Goal: Task Accomplishment & Management: Complete application form

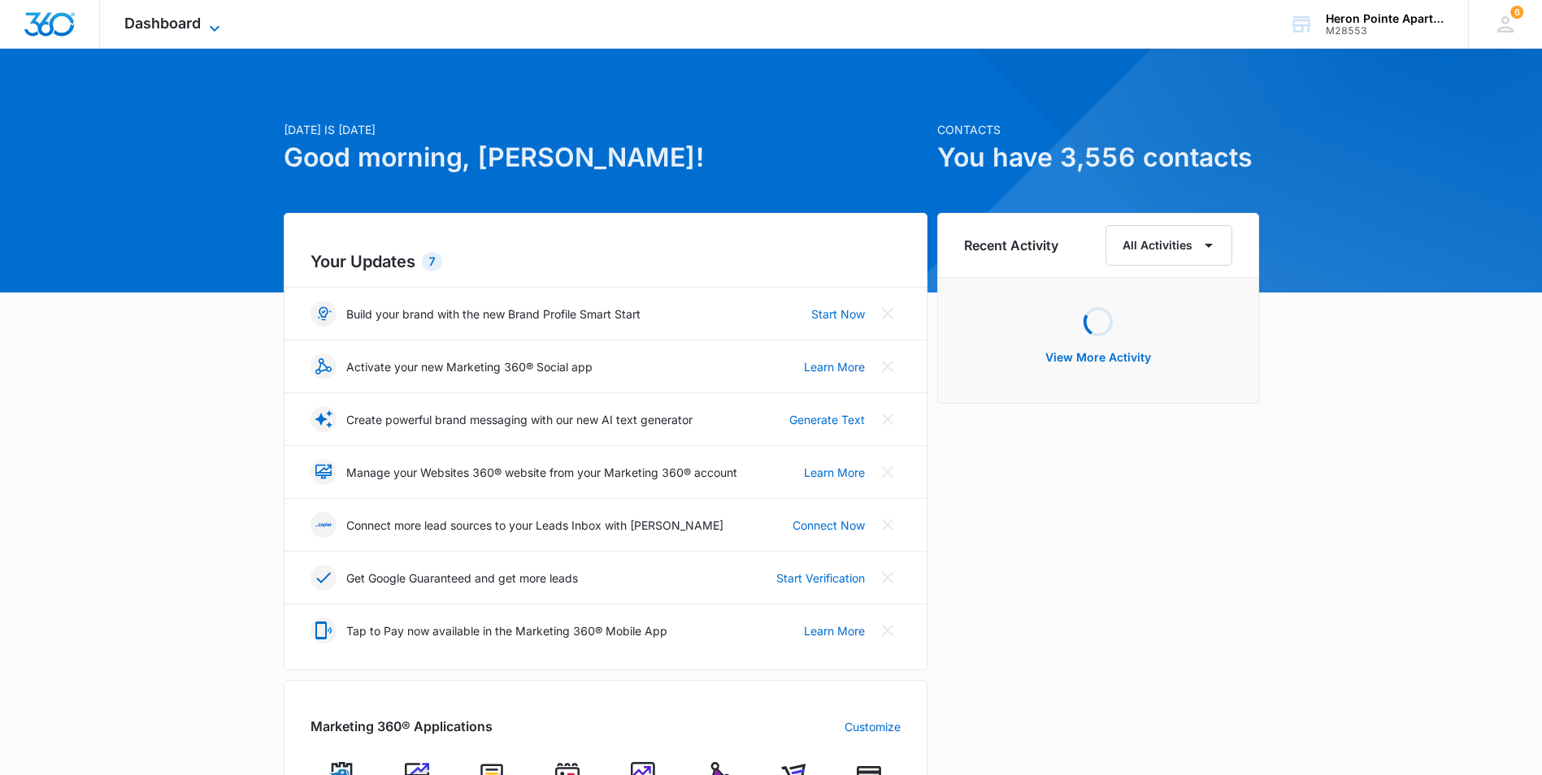
click at [176, 27] on span "Dashboard" at bounding box center [162, 23] width 76 height 17
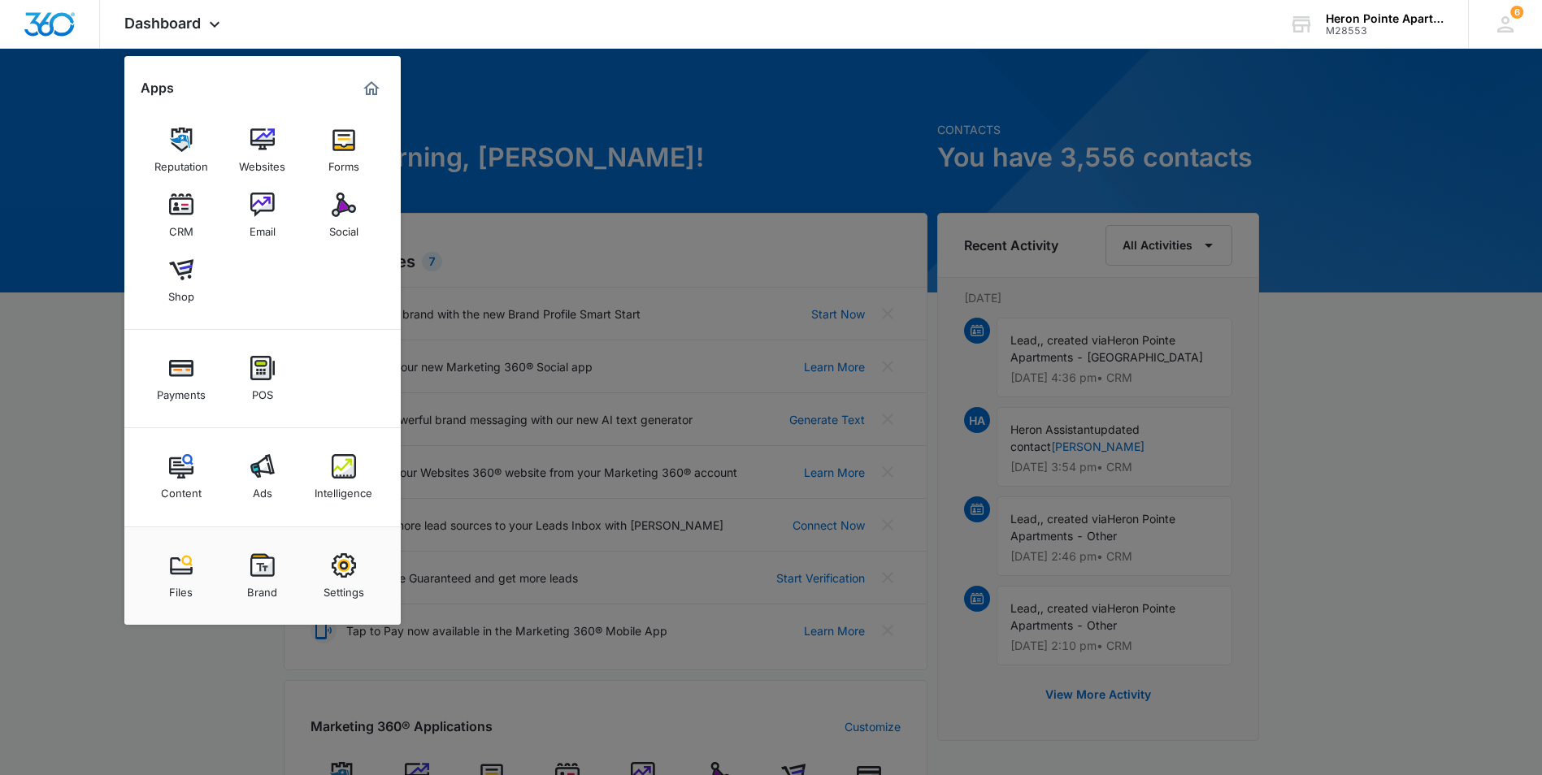
click at [189, 223] on div "CRM" at bounding box center [181, 227] width 24 height 21
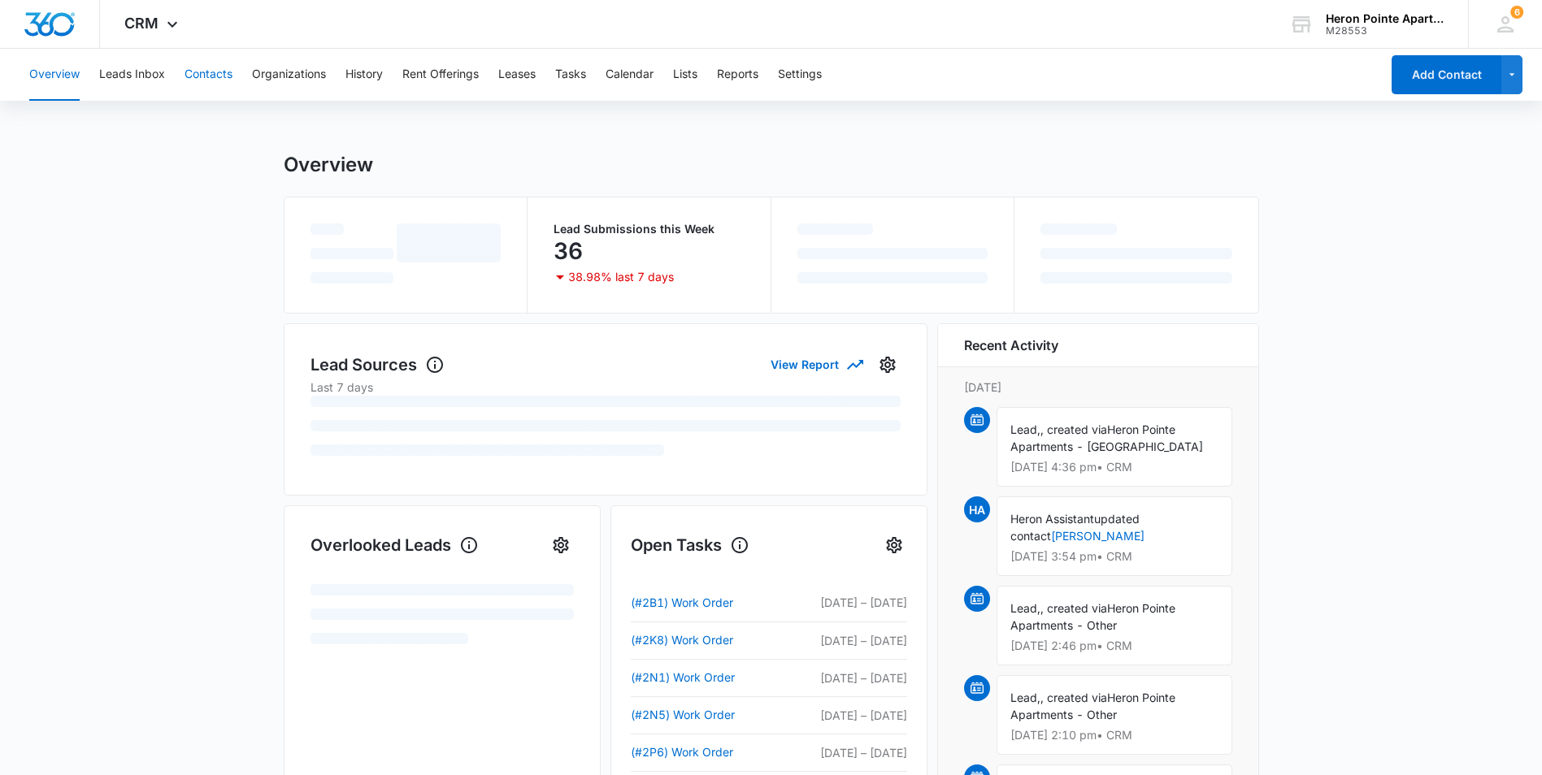
click at [219, 73] on button "Contacts" at bounding box center [208, 75] width 48 height 52
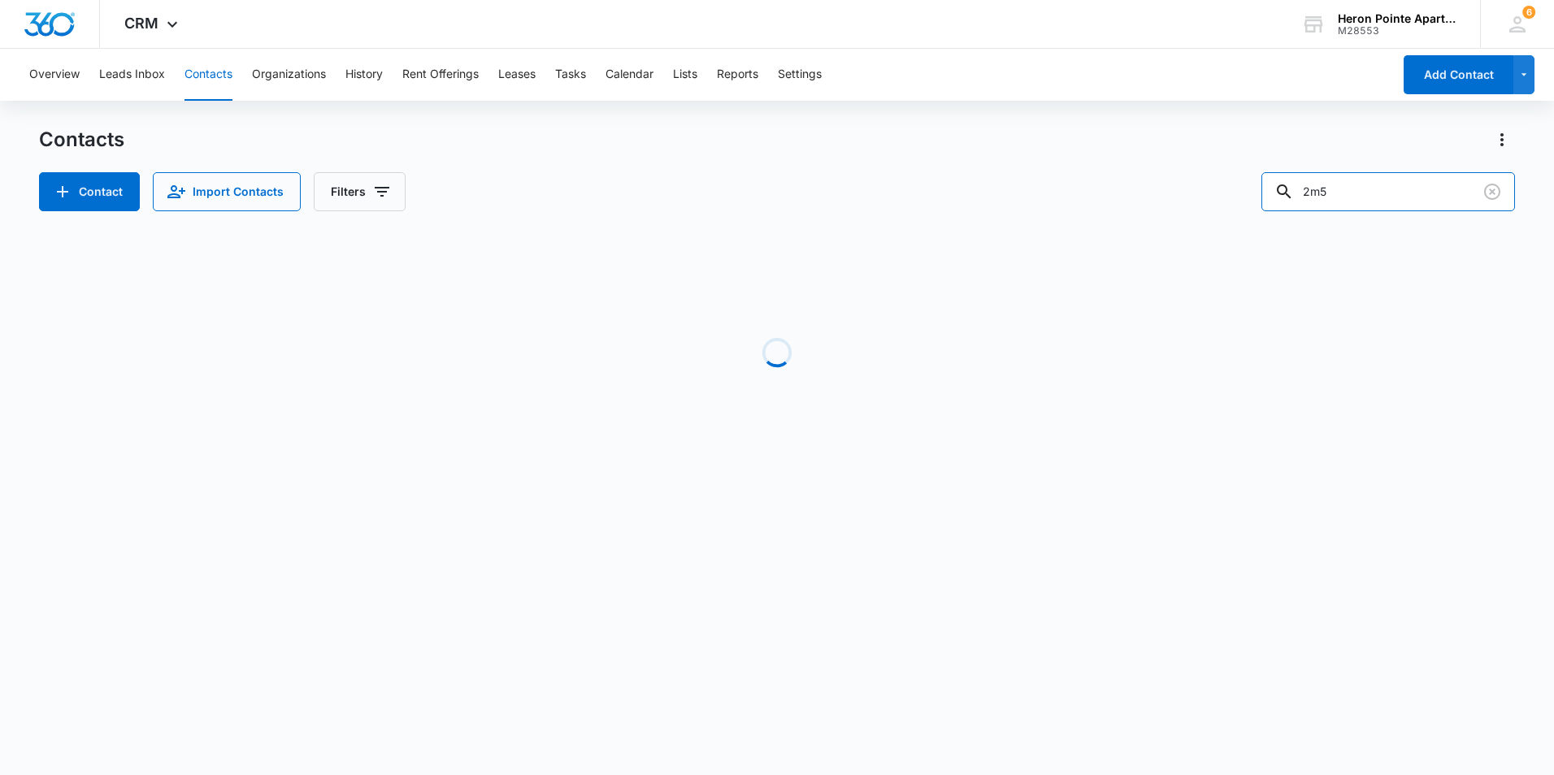
drag, startPoint x: 1362, startPoint y: 197, endPoint x: 1218, endPoint y: 189, distance: 144.0
click at [1225, 197] on div "Contact Import Contacts Filters 2m5" at bounding box center [777, 191] width 1476 height 39
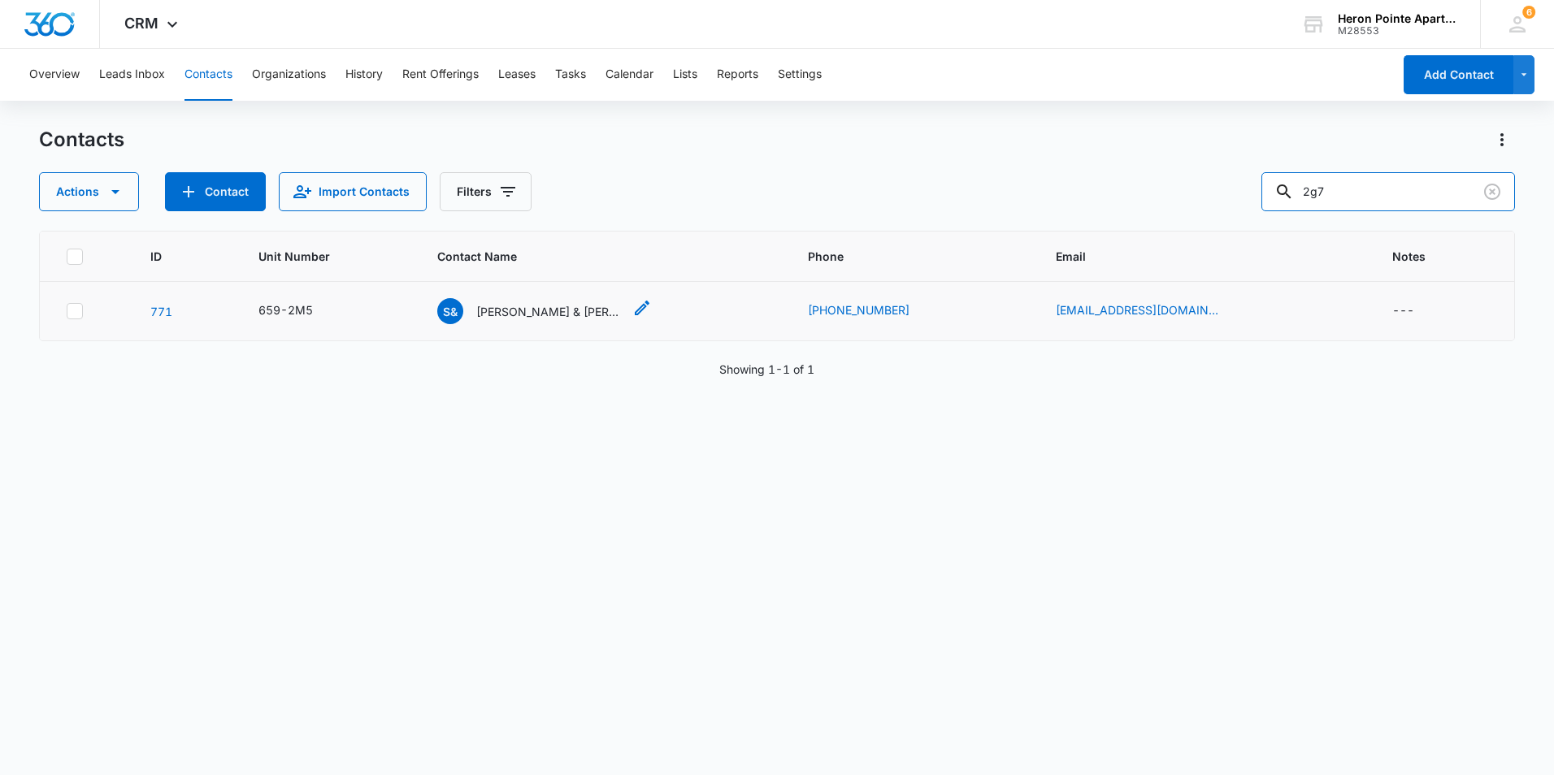
type input "2g7"
click at [577, 313] on p "[PERSON_NAME] & [PERSON_NAME]" at bounding box center [549, 311] width 146 height 17
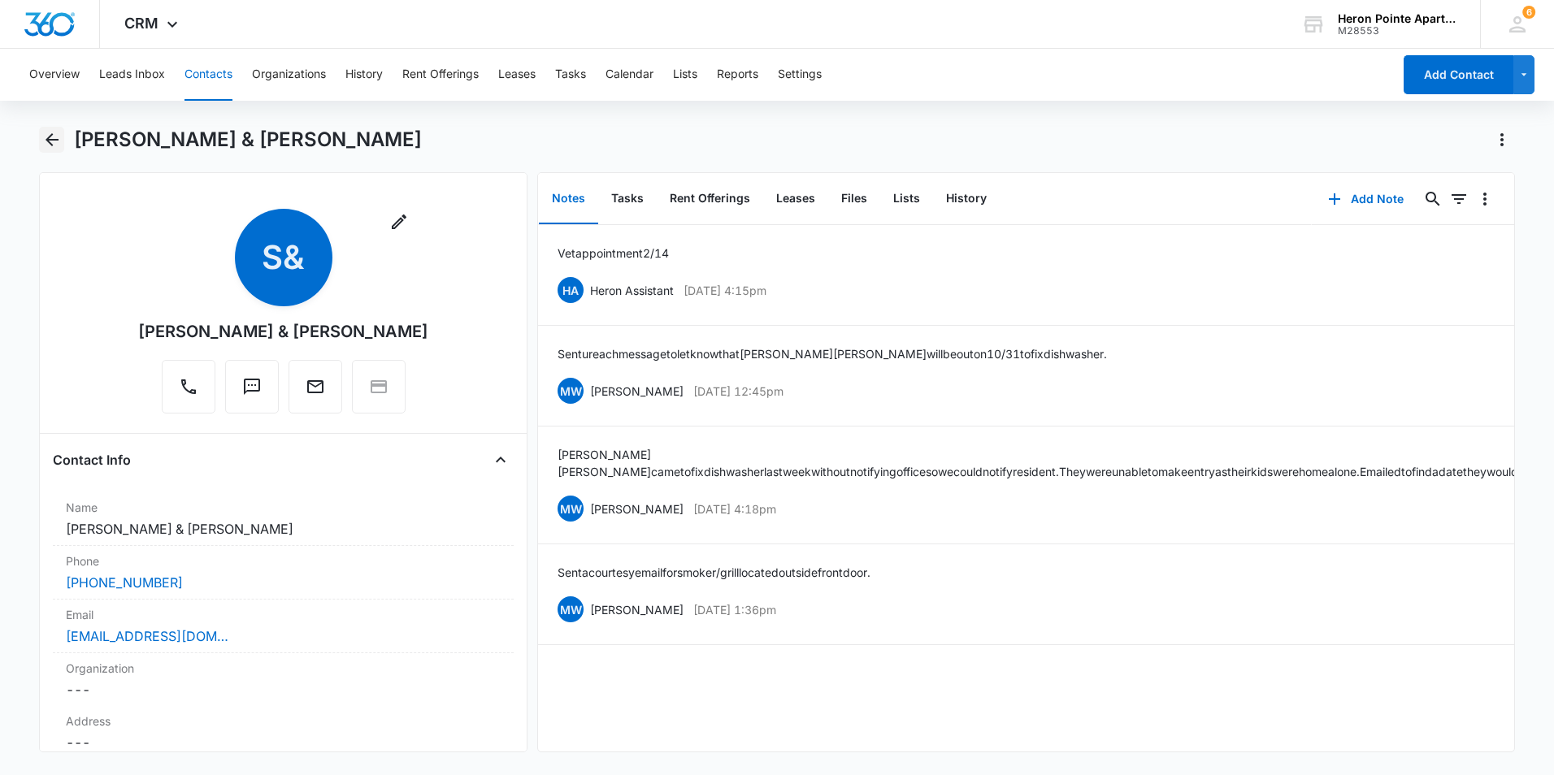
click at [54, 143] on icon "Back" at bounding box center [52, 140] width 20 height 20
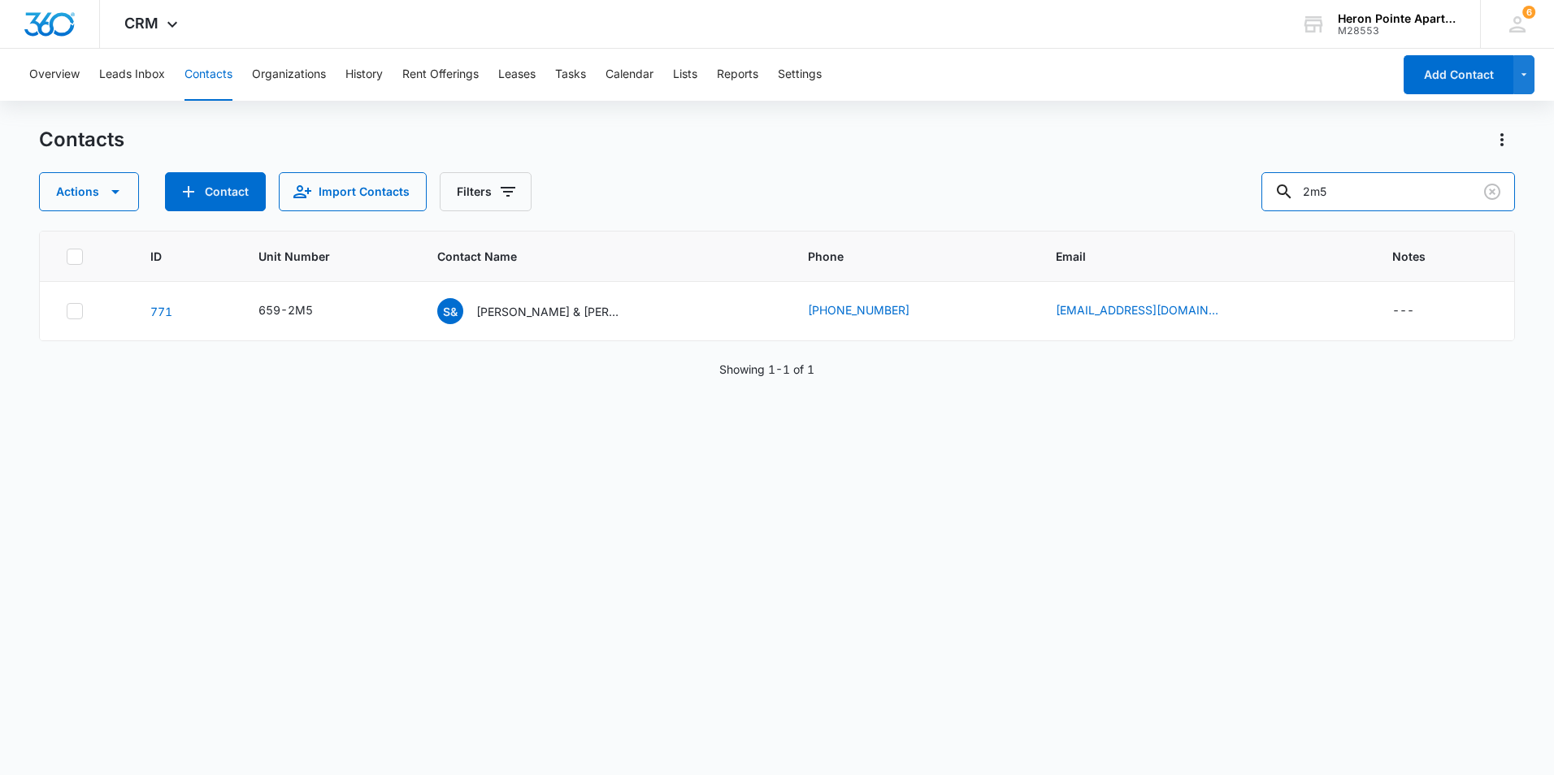
drag, startPoint x: 1351, startPoint y: 190, endPoint x: 1208, endPoint y: 193, distance: 142.2
click at [1208, 194] on div "Actions Contact Import Contacts Filters 2m5" at bounding box center [777, 191] width 1476 height 39
type input "2g7"
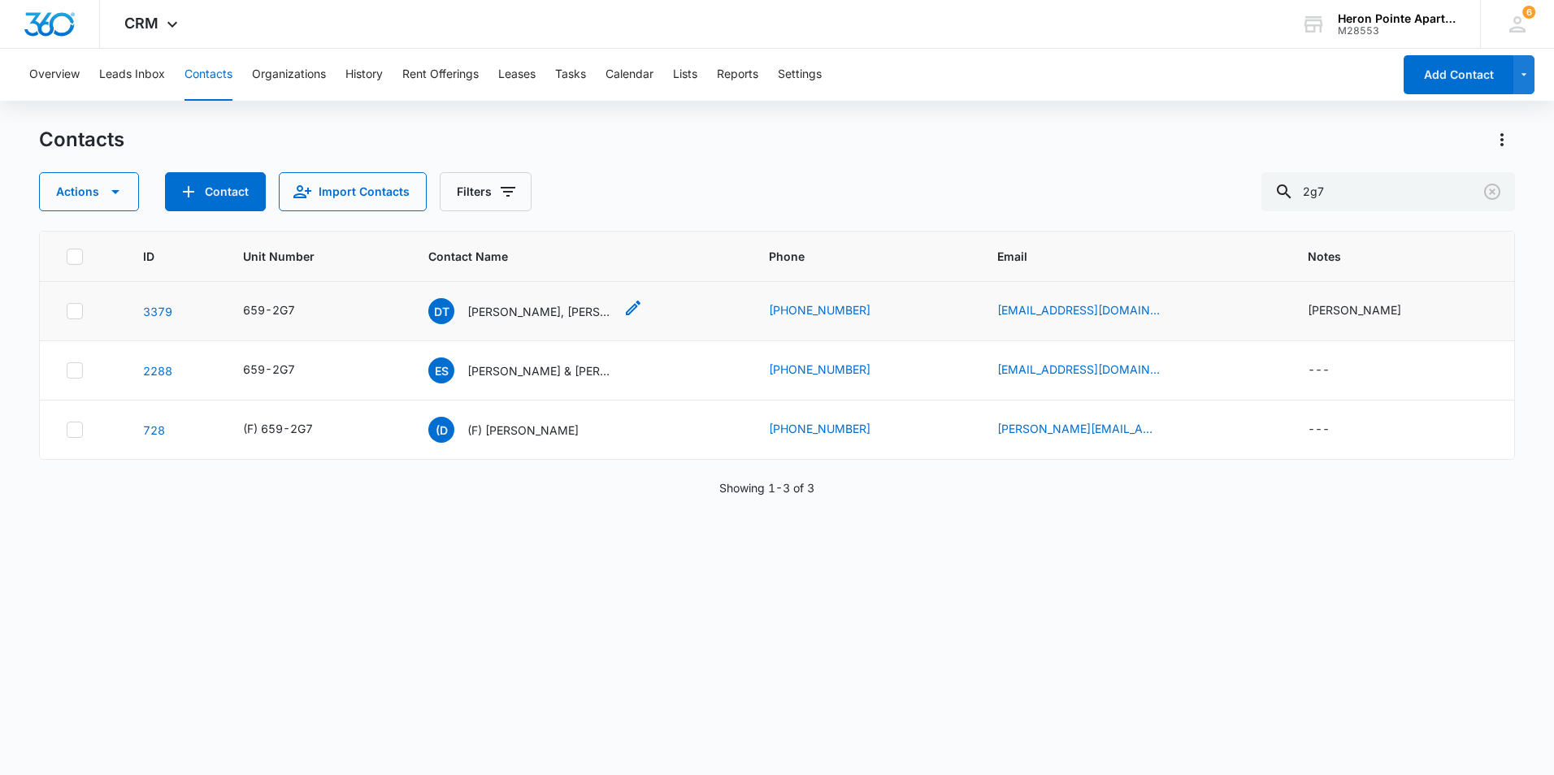
click at [529, 314] on p "[PERSON_NAME], [PERSON_NAME]" at bounding box center [540, 311] width 146 height 17
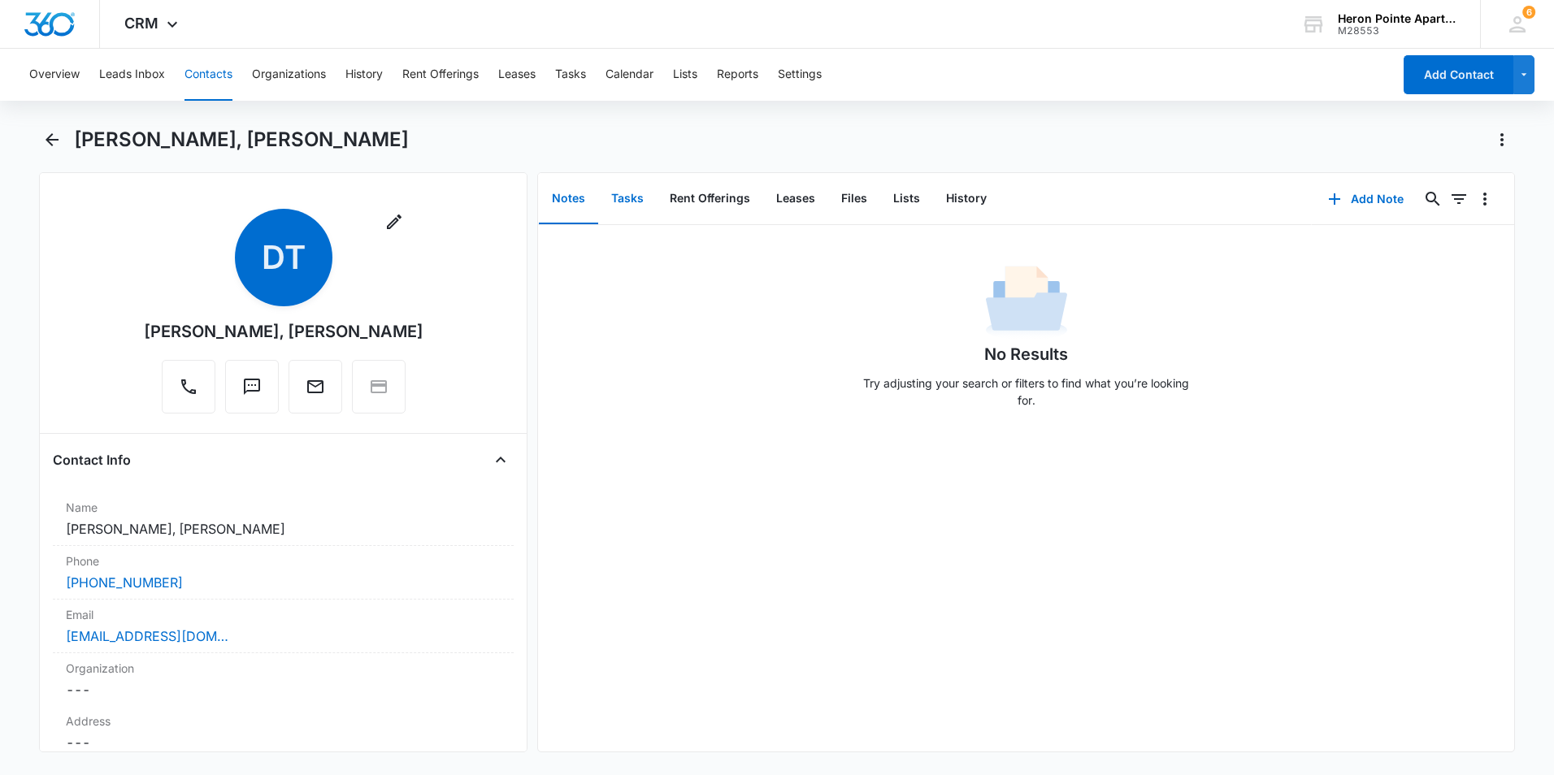
click at [627, 205] on button "Tasks" at bounding box center [627, 199] width 59 height 50
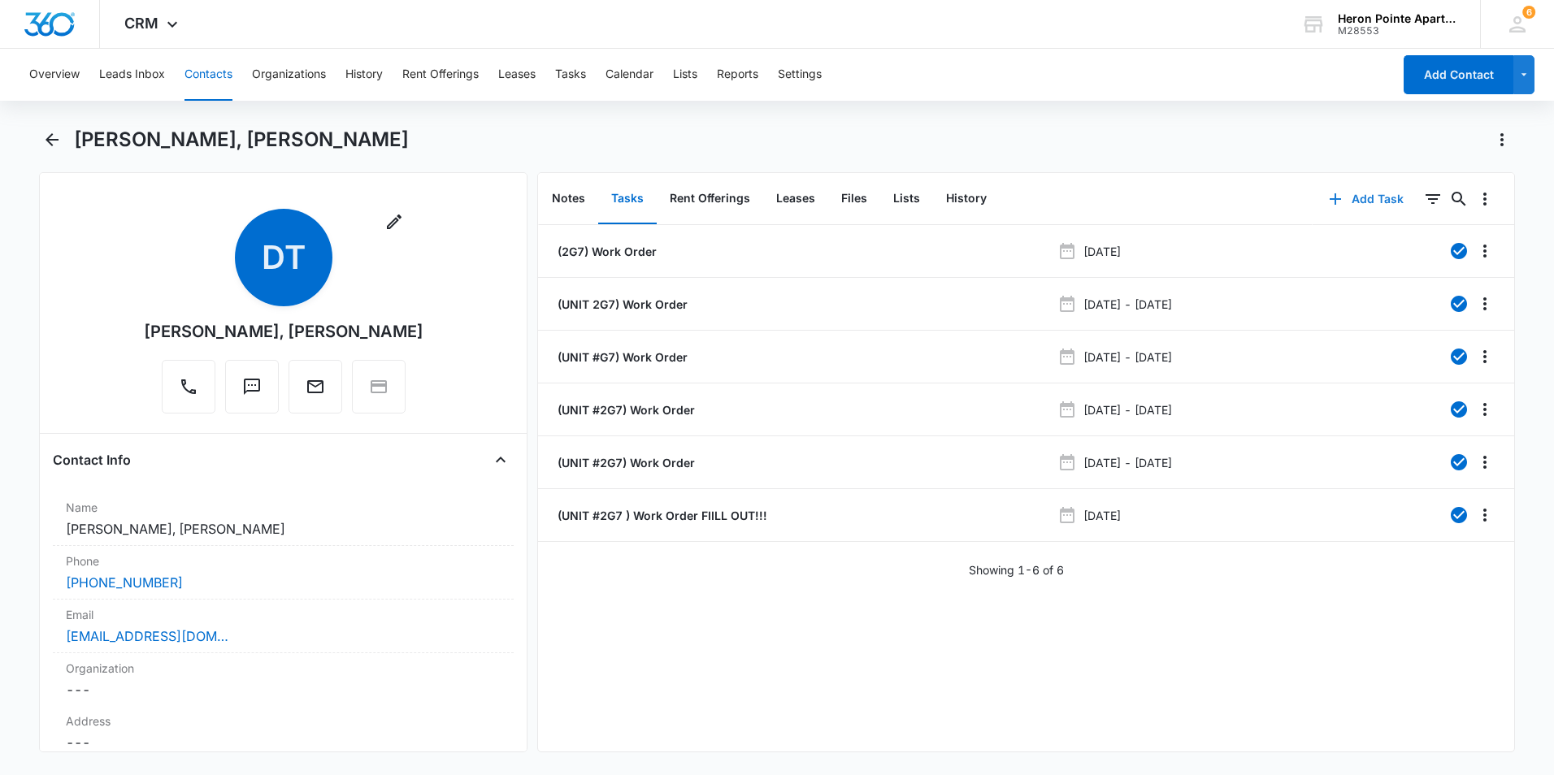
click at [1368, 197] on button "Add Task" at bounding box center [1365, 199] width 107 height 39
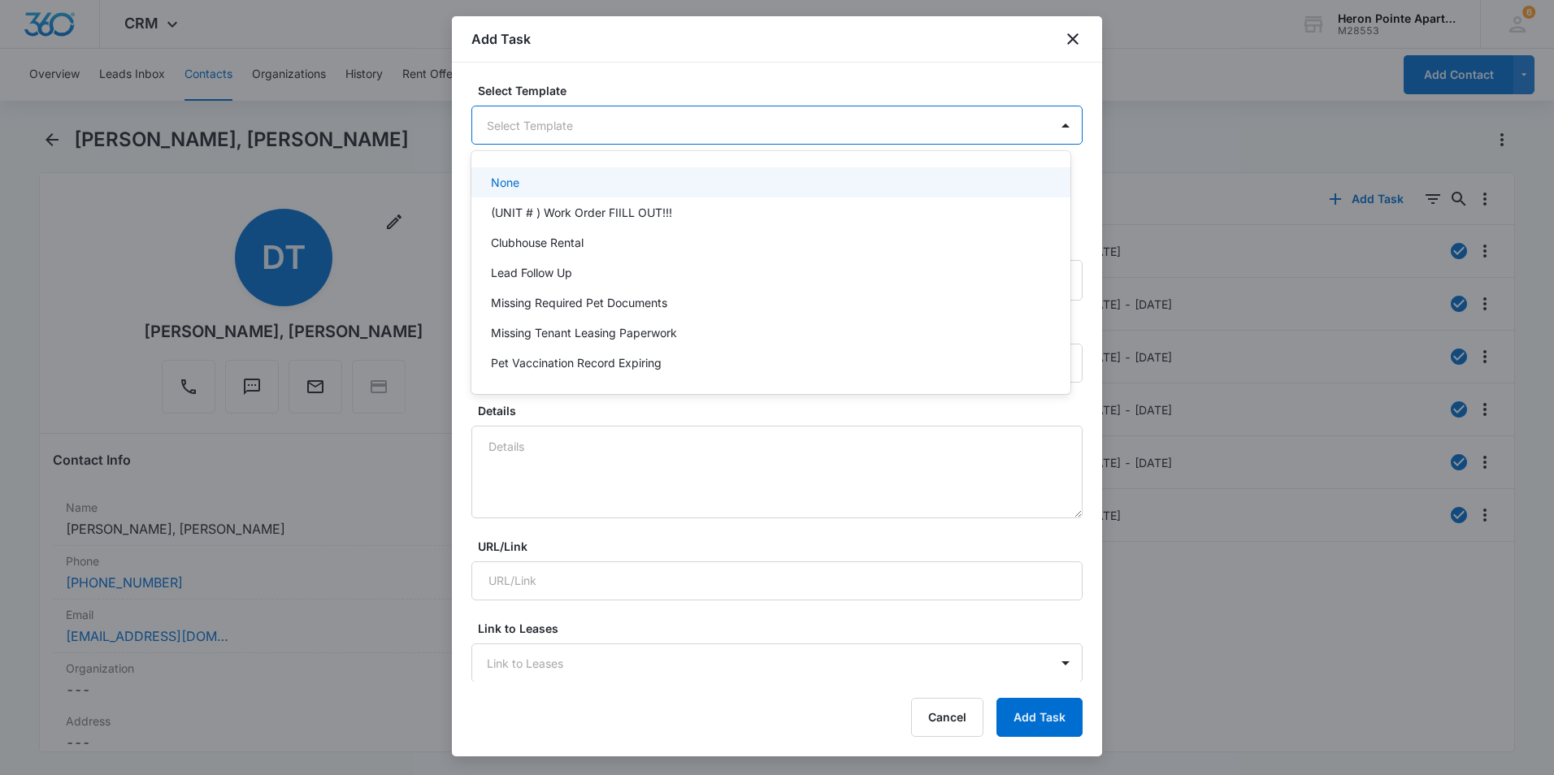
click at [699, 131] on body "CRM Apps Reputation Websites Forms CRM Email Social Shop Payments POS Content A…" at bounding box center [777, 387] width 1554 height 775
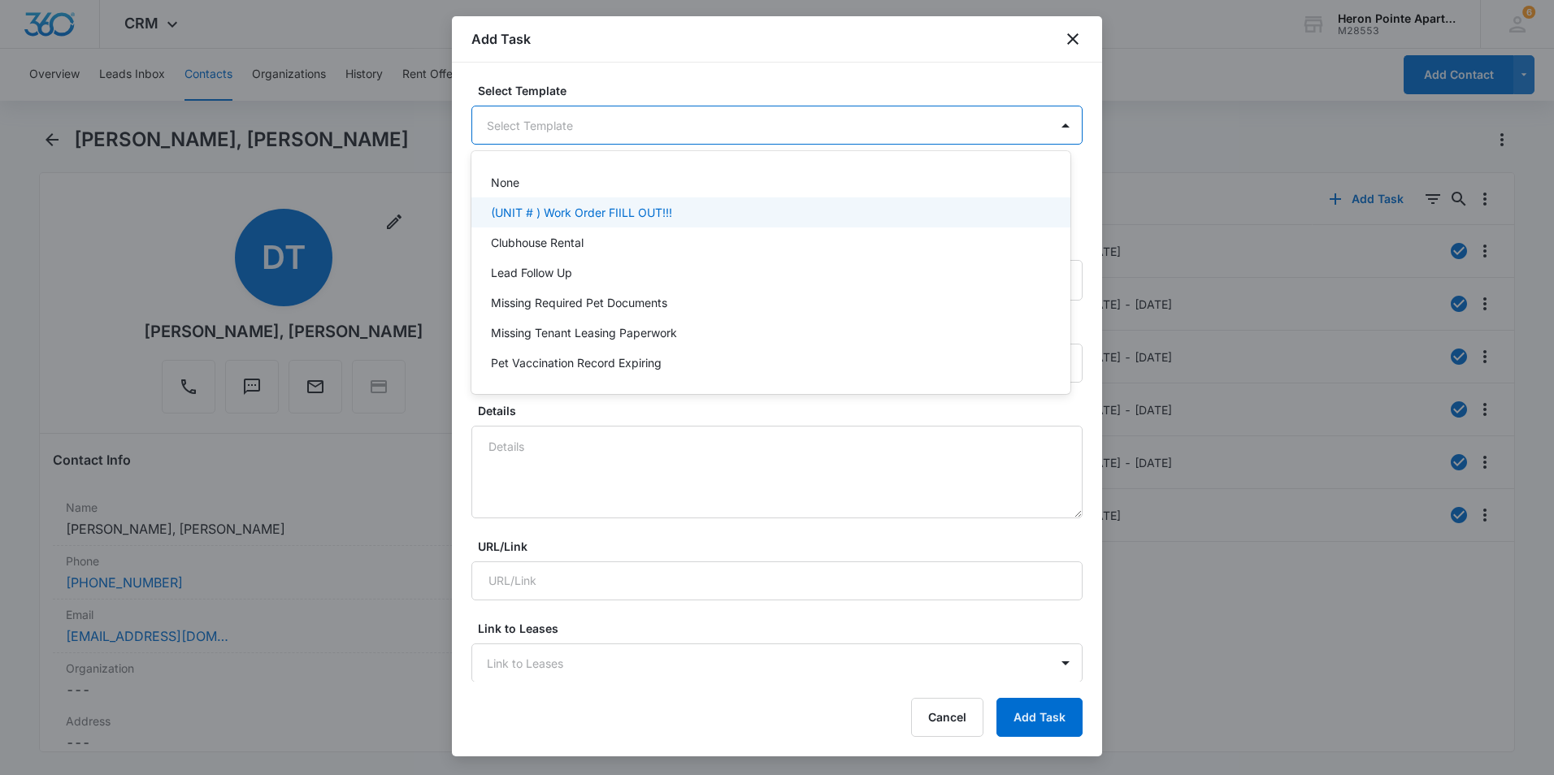
click at [664, 204] on p "(UNIT # ) Work Order FIILL OUT!!!" at bounding box center [581, 212] width 181 height 17
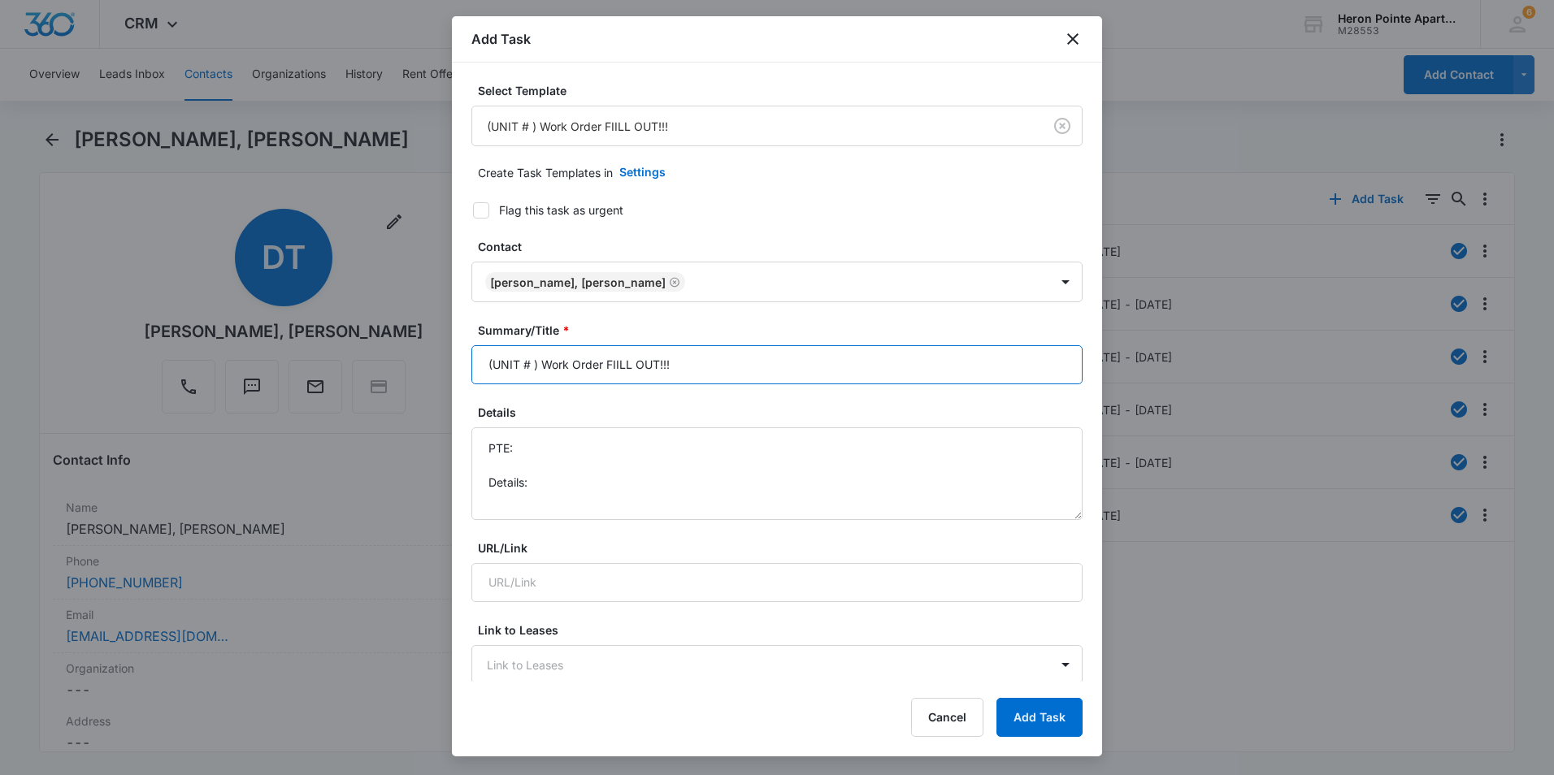
click at [532, 362] on input "(UNIT # ) Work Order FIILL OUT!!!" at bounding box center [776, 364] width 611 height 39
type input "(2G7) Work Order FIILL OUT!!!"
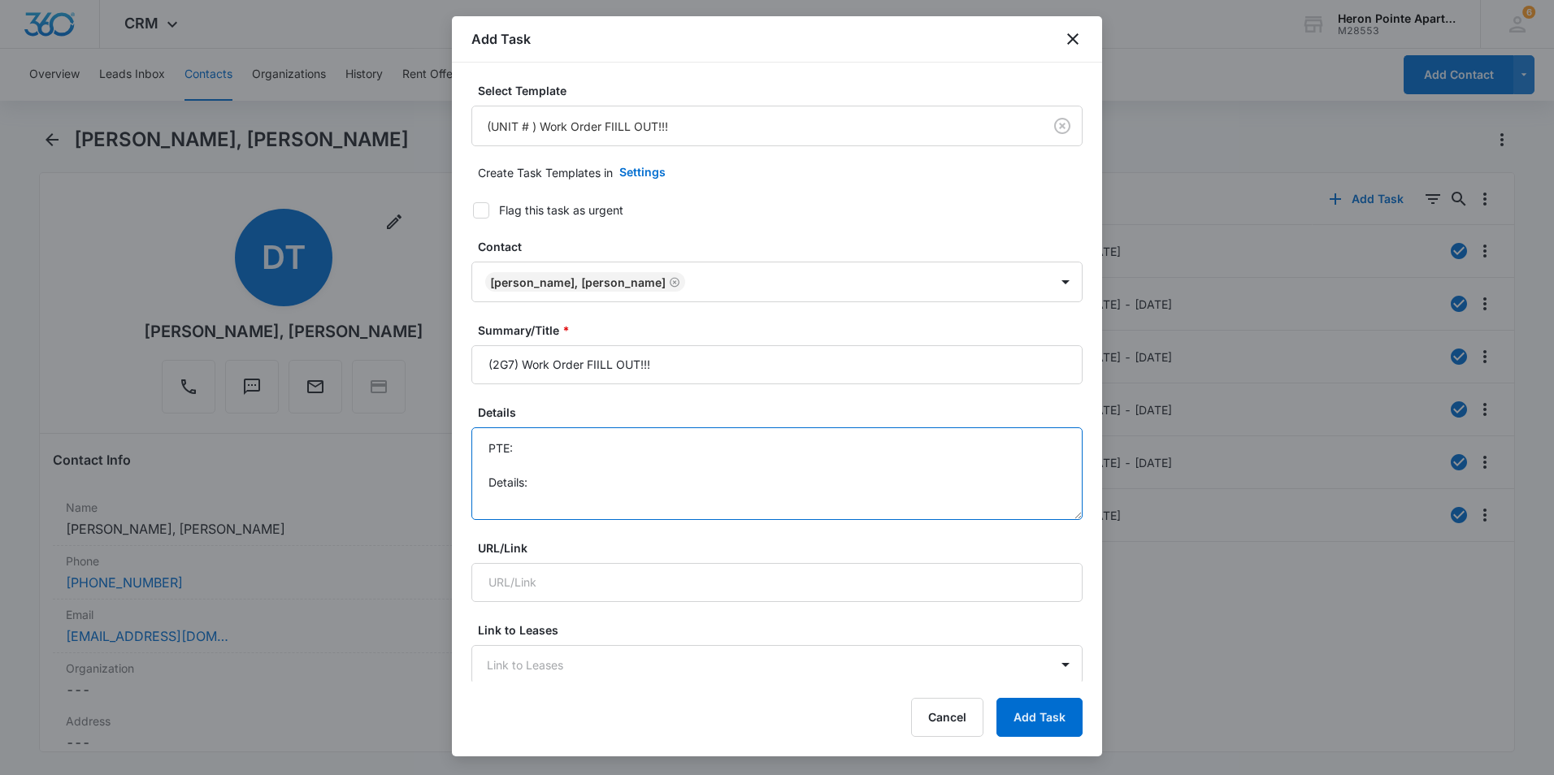
click at [539, 454] on textarea "PTE: Details:" at bounding box center [776, 473] width 611 height 93
click at [541, 481] on textarea "PTE: Kitchen Sink Faucet Details:" at bounding box center [776, 473] width 611 height 93
type textarea "PTE: Kitchen Sink Faucet Details: Kitchen sink faucet hose is hanging and wont …"
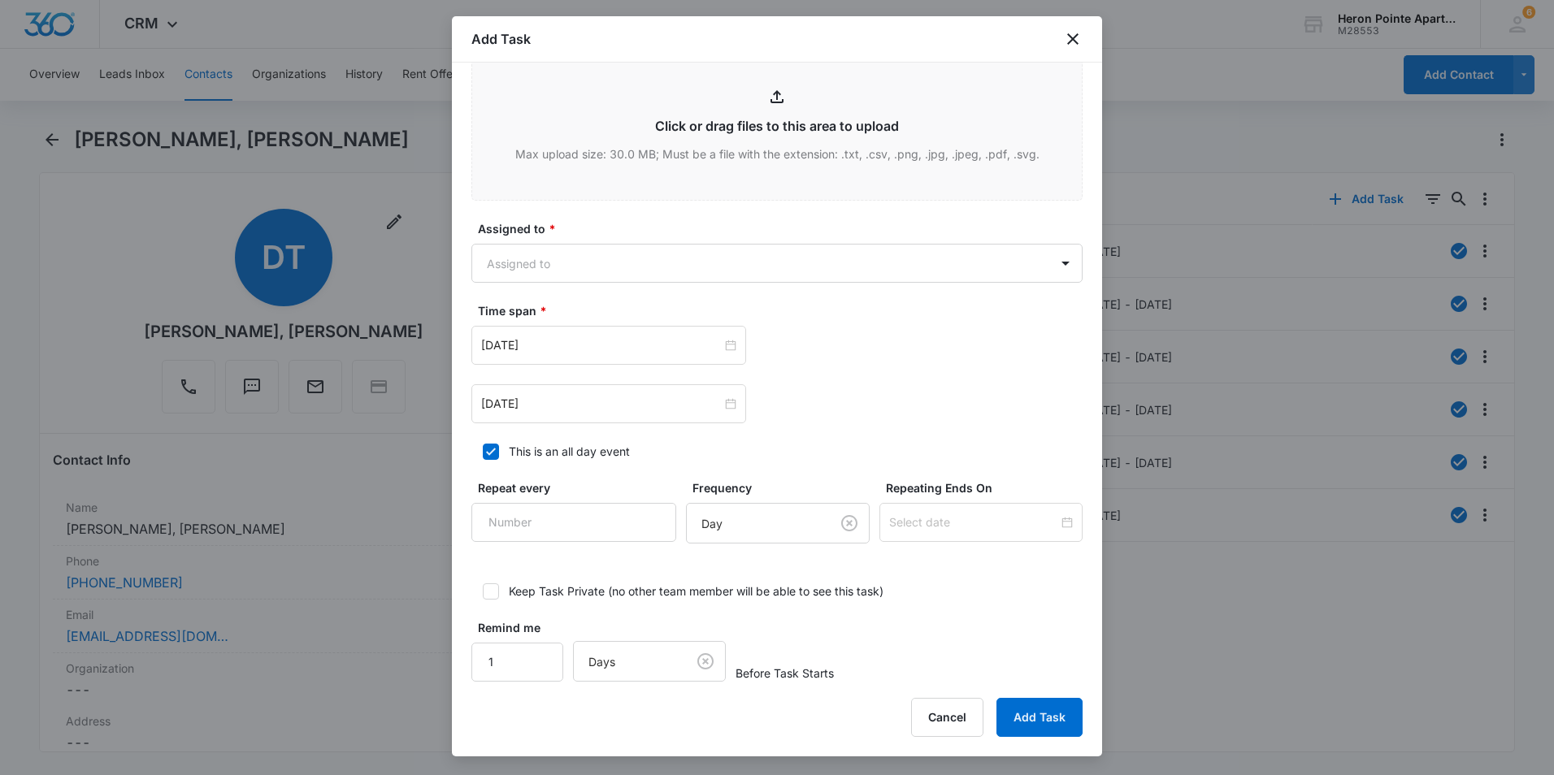
scroll to position [843, 0]
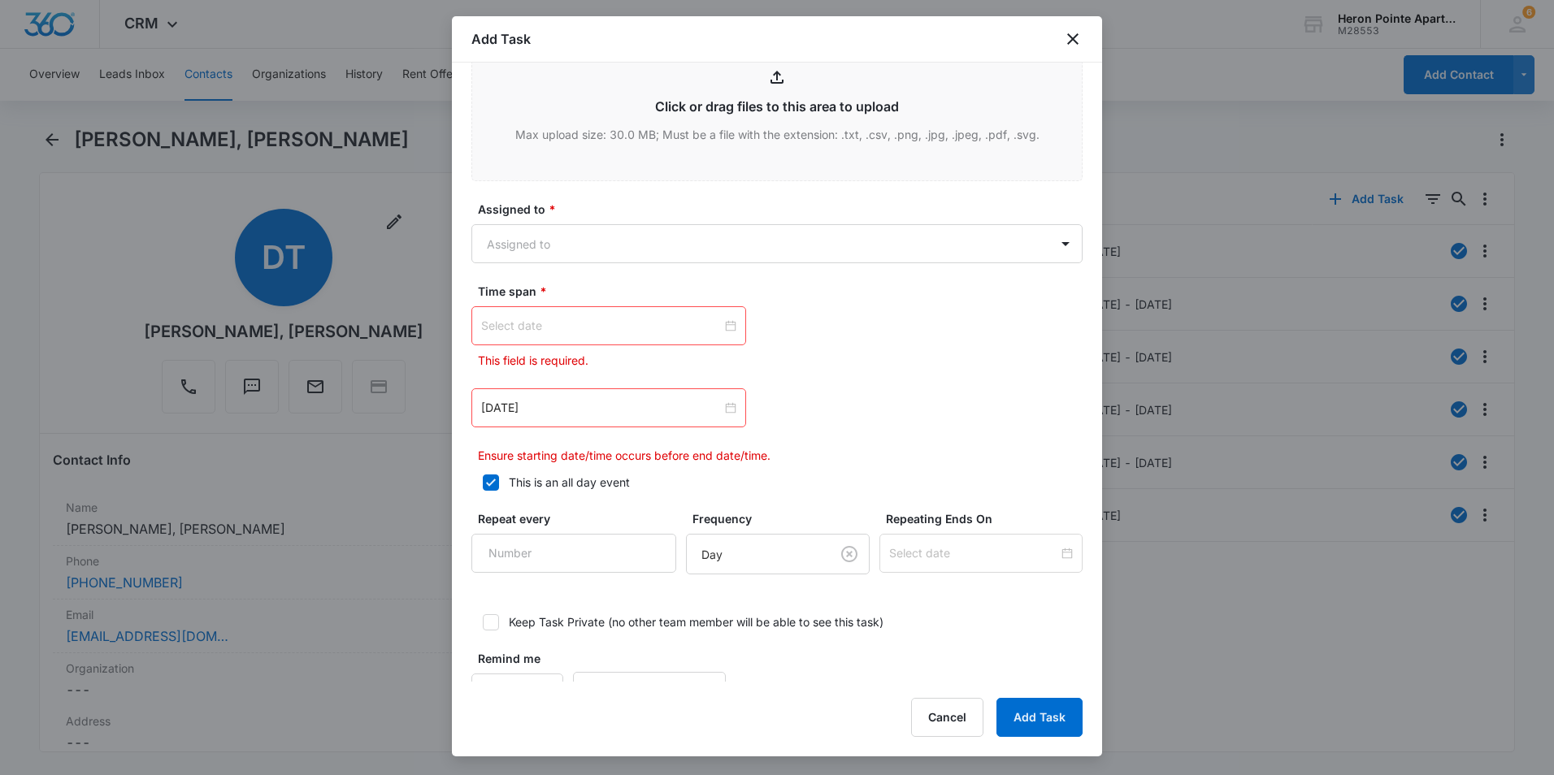
type textarea "PTE: Kitchen Sink Faucet Details: Kitchen sink faucet hose is hanging and wont …"
click at [727, 325] on div at bounding box center [608, 326] width 255 height 18
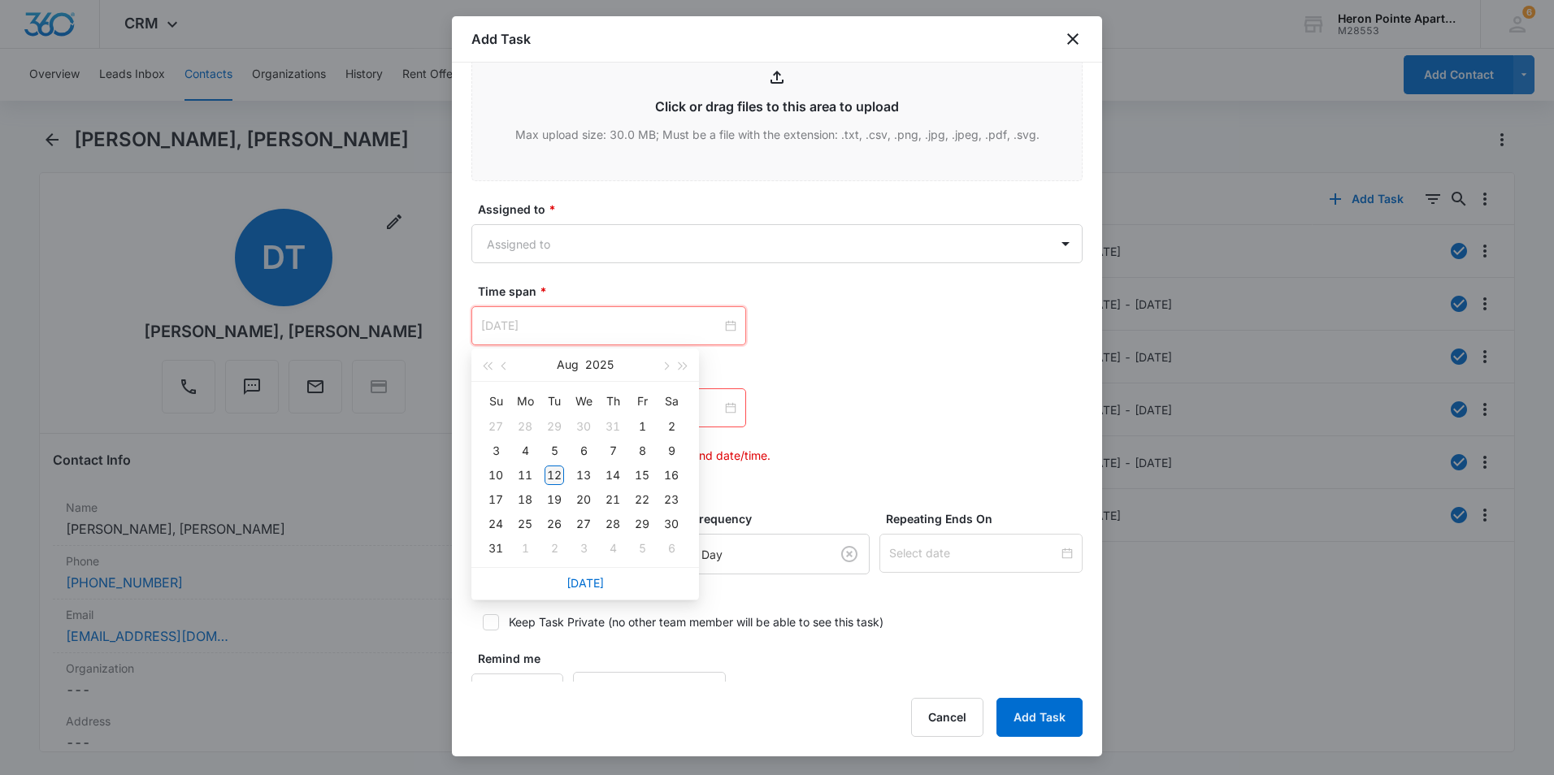
type input "[DATE]"
click at [556, 477] on div "12" at bounding box center [554, 476] width 20 height 20
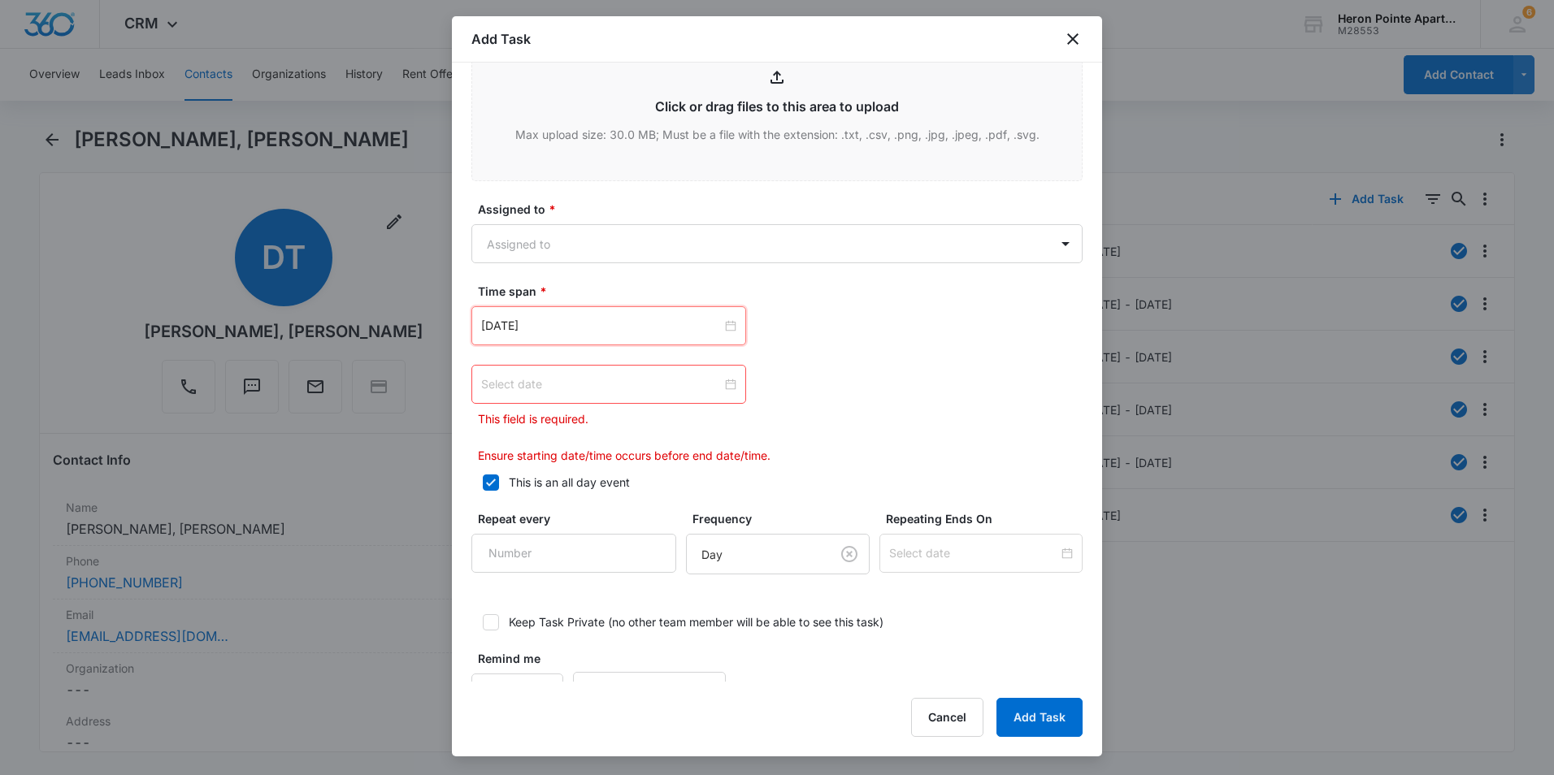
click at [722, 381] on div at bounding box center [608, 384] width 255 height 18
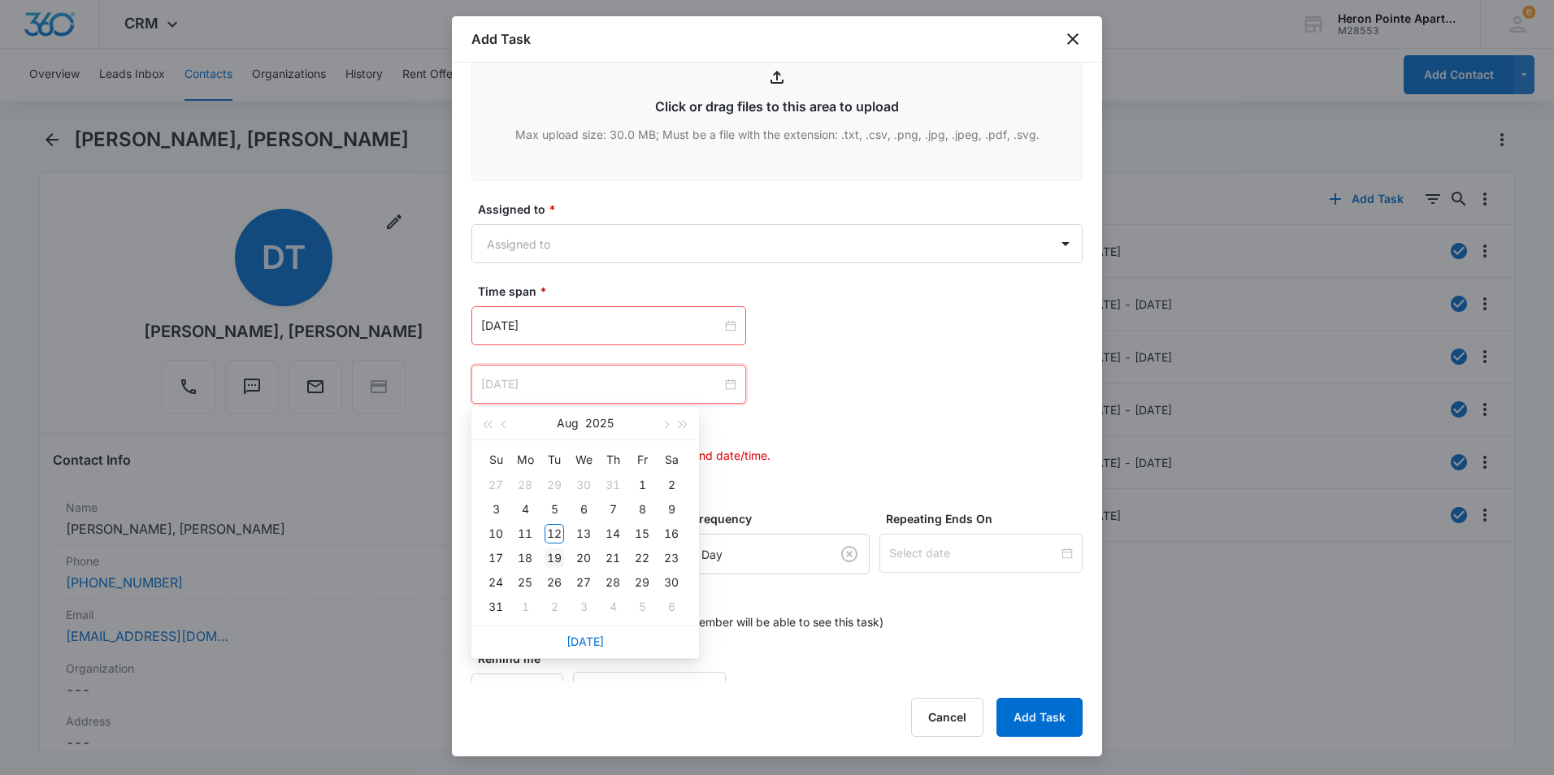
type input "[DATE]"
click at [556, 557] on div "19" at bounding box center [554, 559] width 20 height 20
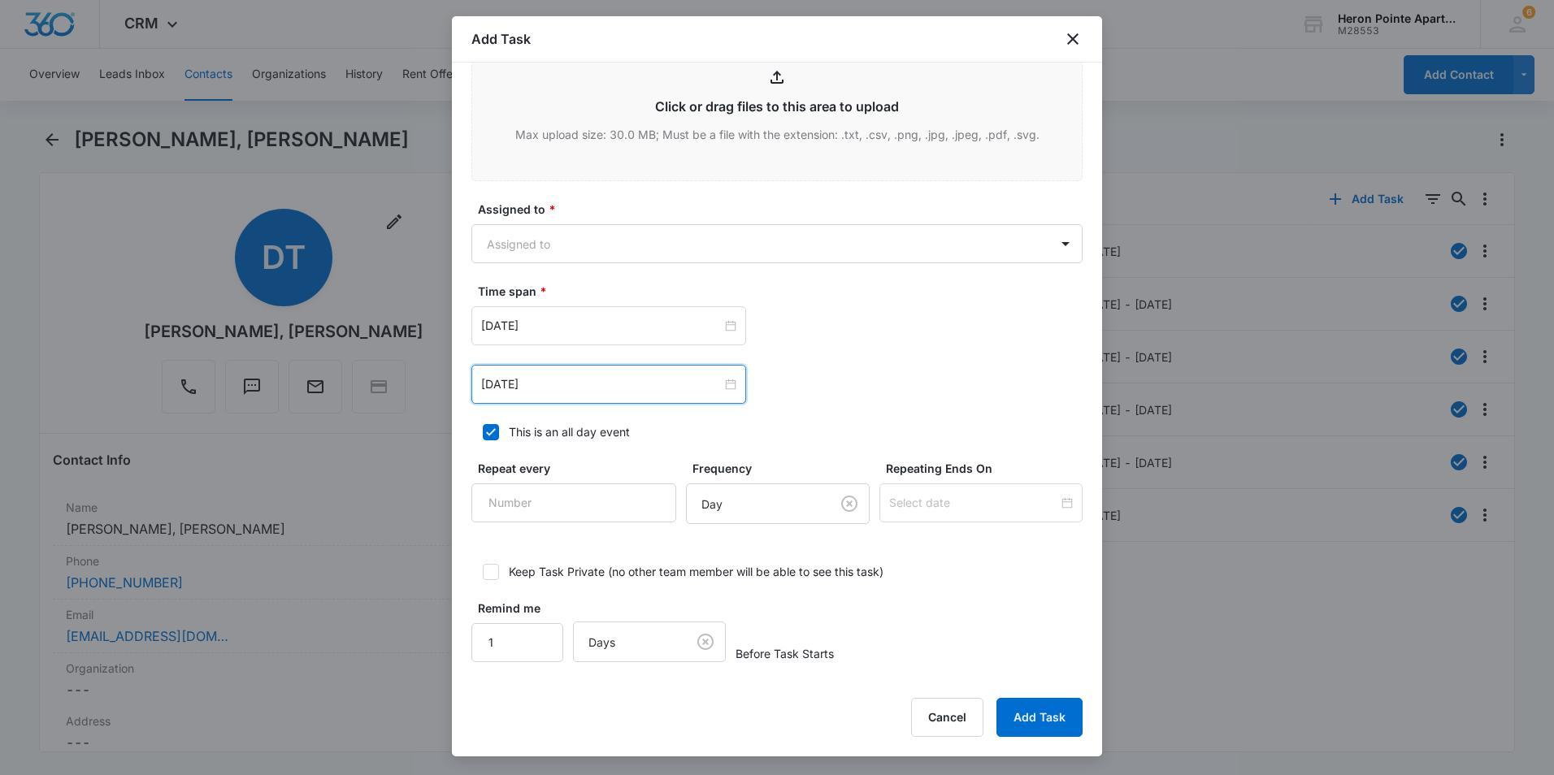
click at [815, 379] on div "[DATE] [DATE] Su Mo Tu We Th Fr Sa 27 28 29 30 31 1 2 3 4 5 6 7 8 9 10 11 12 13…" at bounding box center [776, 384] width 611 height 39
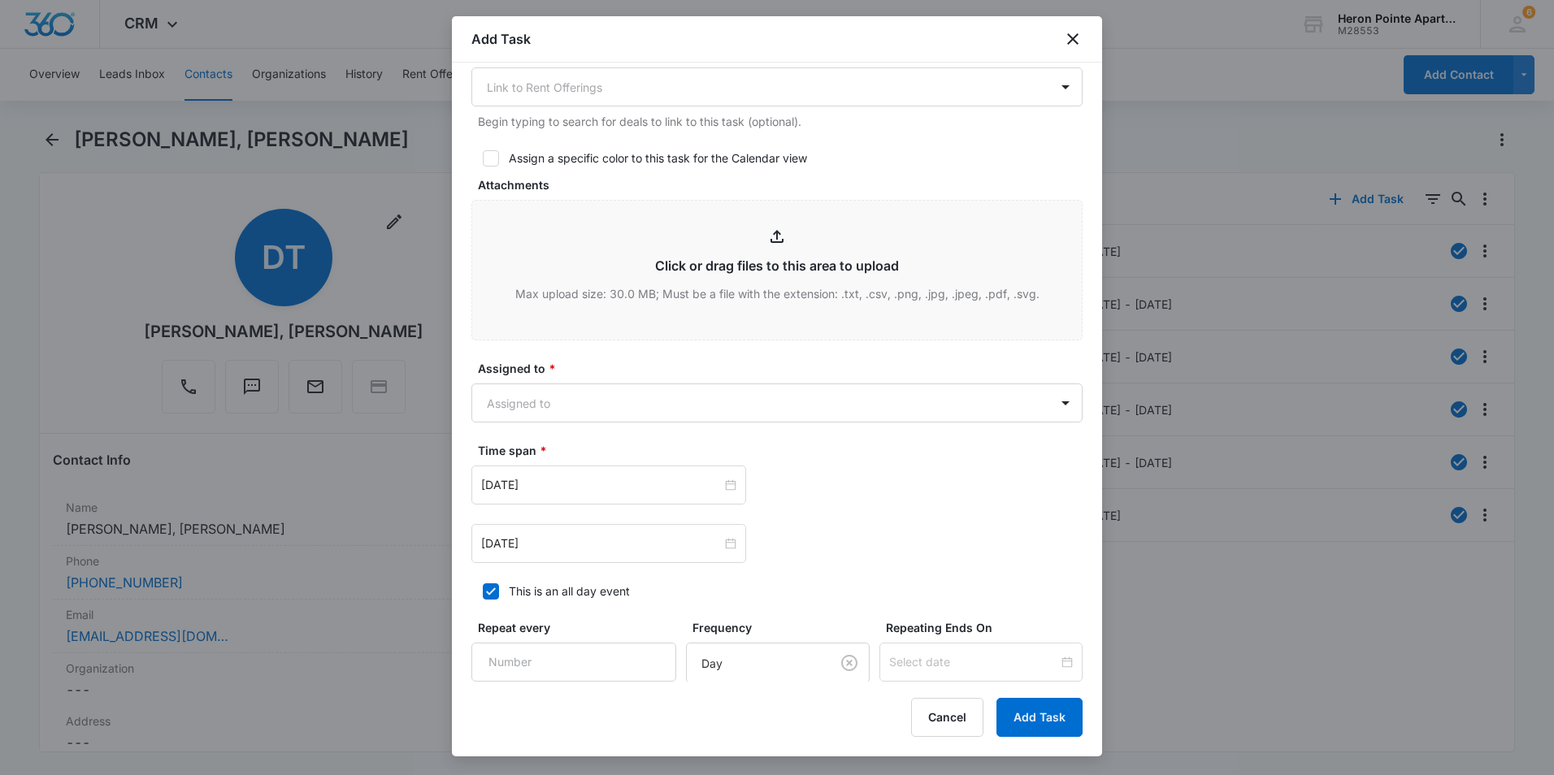
scroll to position [680, 0]
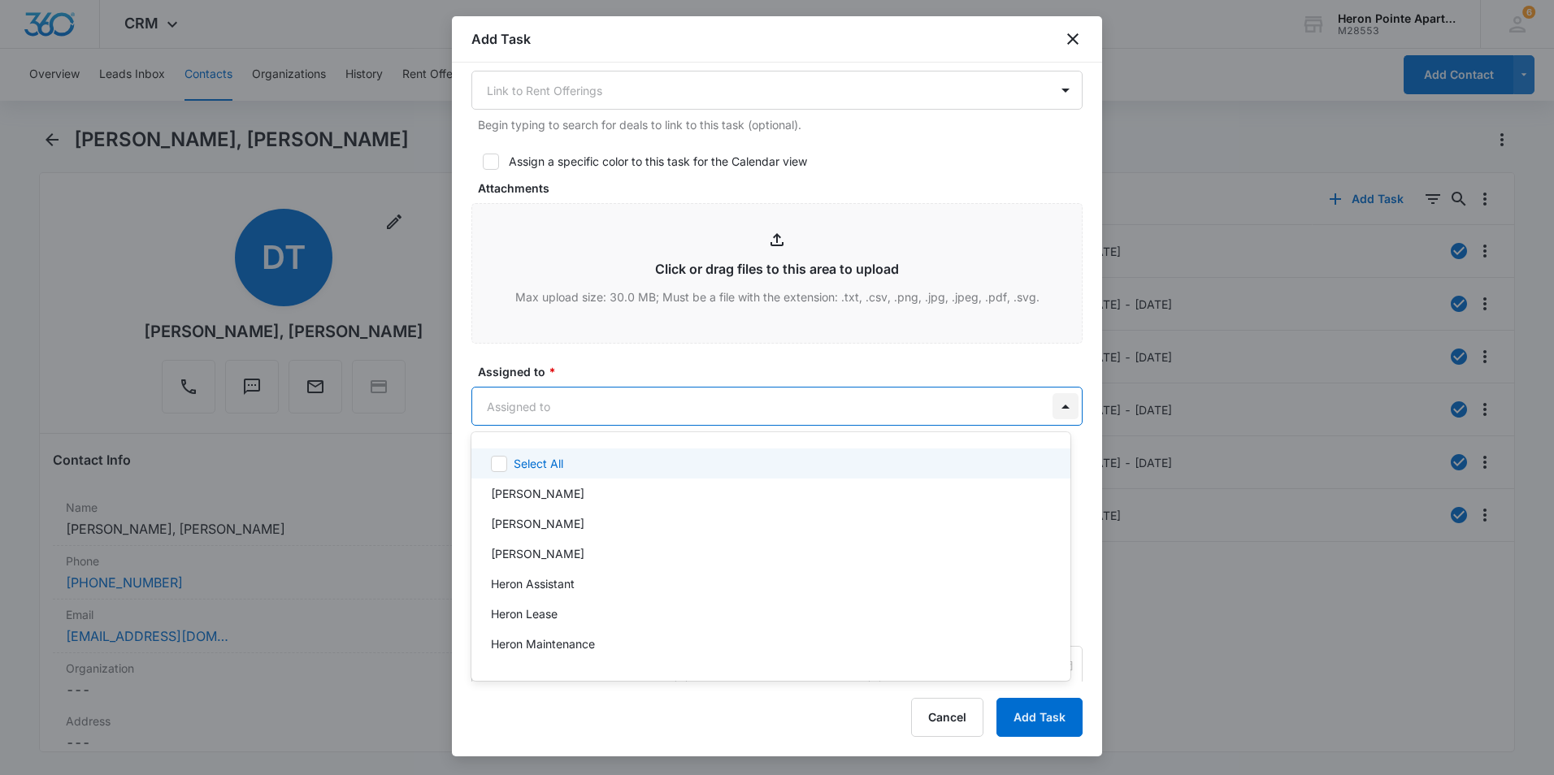
click at [1050, 413] on body "CRM Apps Reputation Websites Forms CRM Email Social Shop Payments POS Content A…" at bounding box center [777, 387] width 1554 height 775
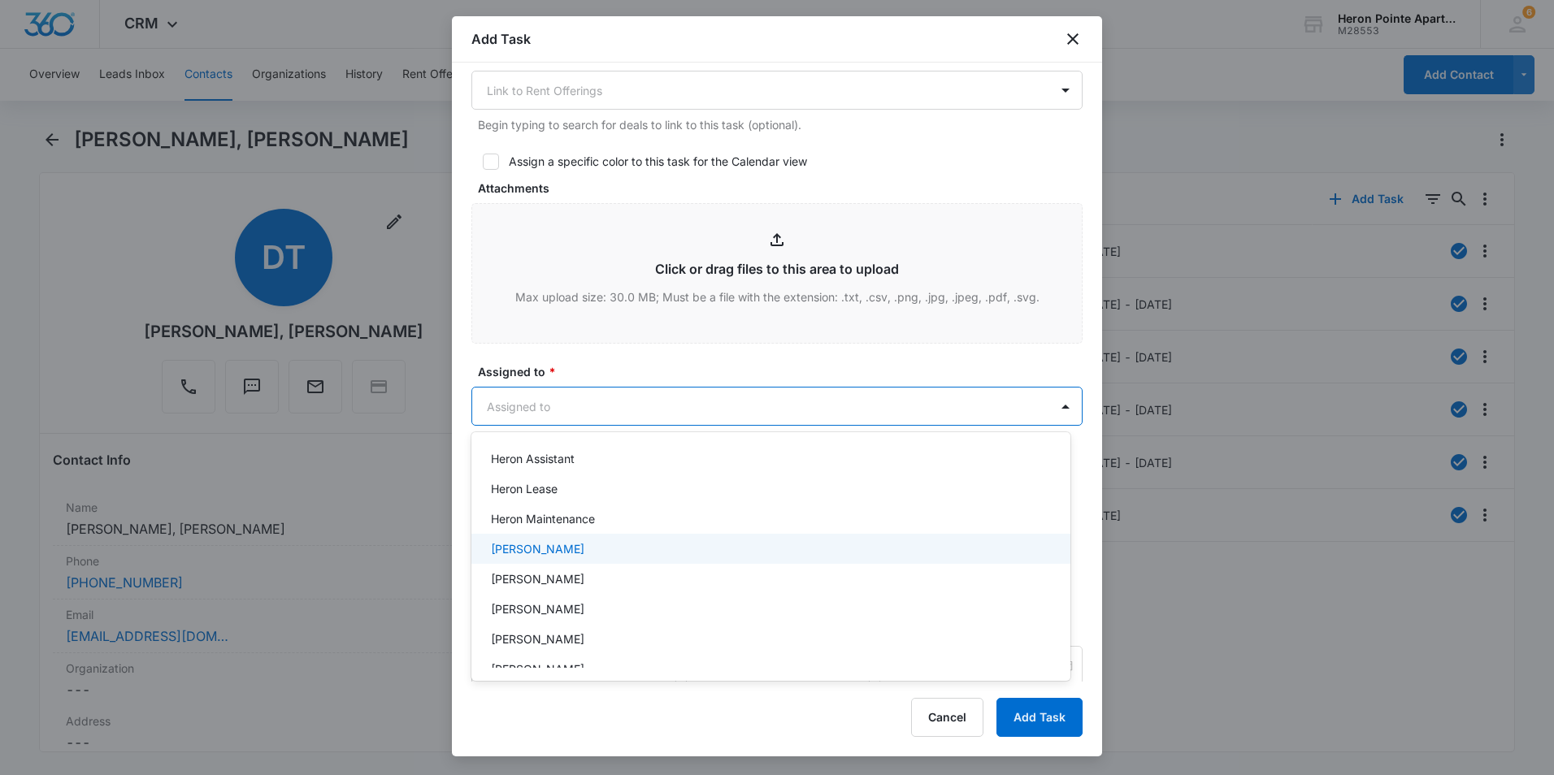
scroll to position [163, 0]
click at [779, 552] on div "[PERSON_NAME]" at bounding box center [770, 542] width 599 height 30
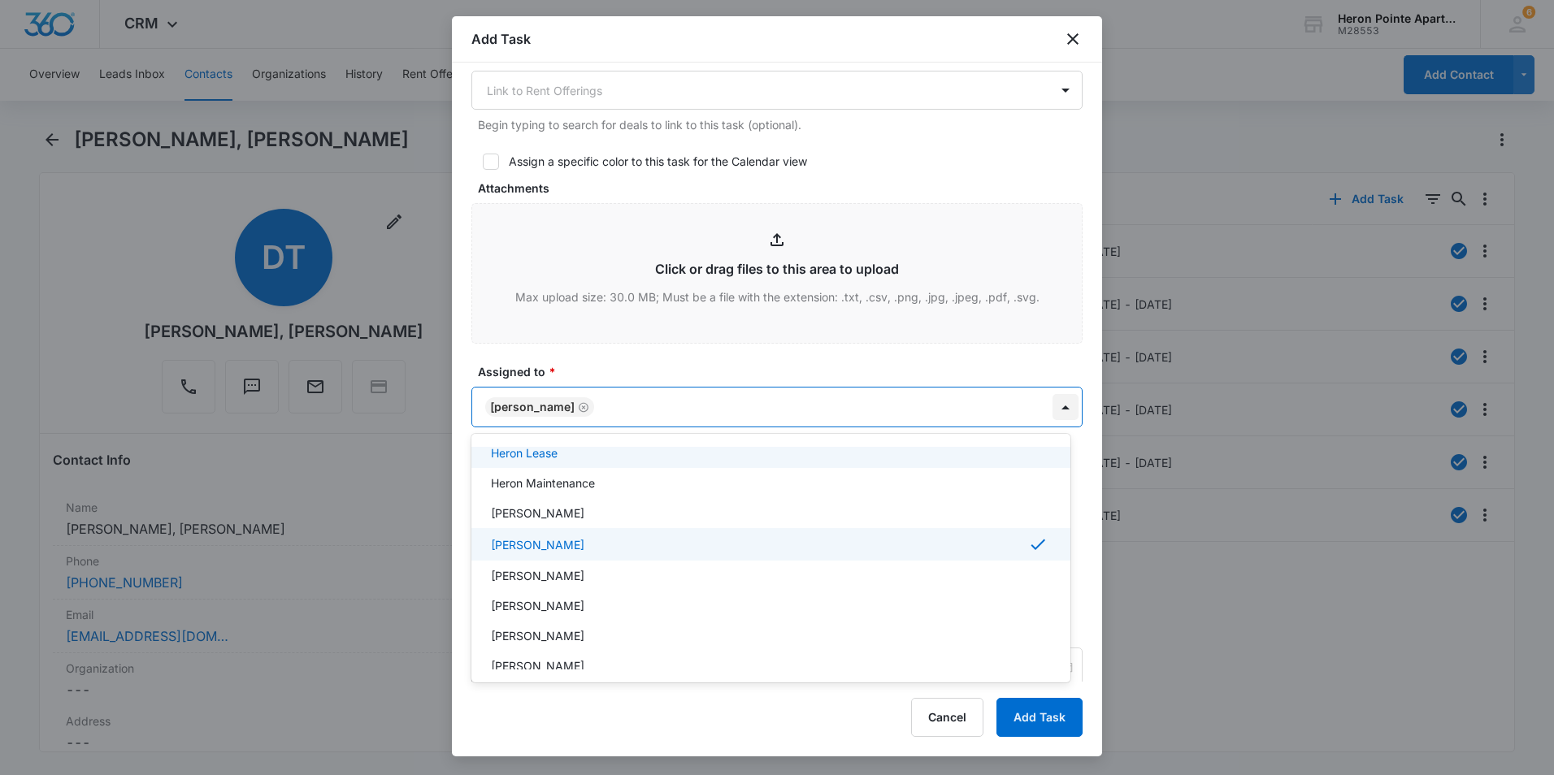
click at [1049, 405] on div at bounding box center [777, 387] width 1554 height 775
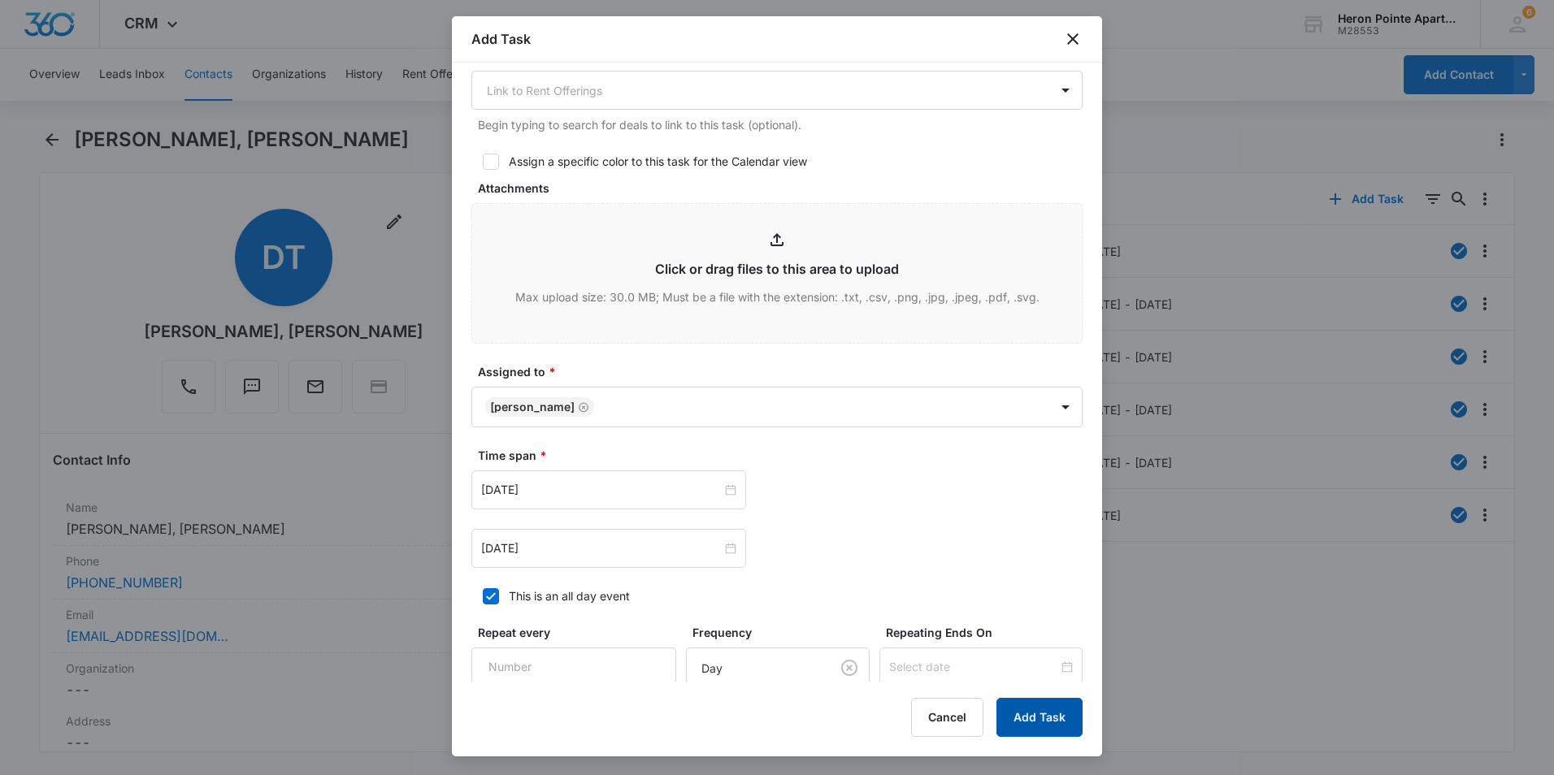
click at [1052, 711] on button "Add Task" at bounding box center [1039, 717] width 86 height 39
